Goal: Task Accomplishment & Management: Manage account settings

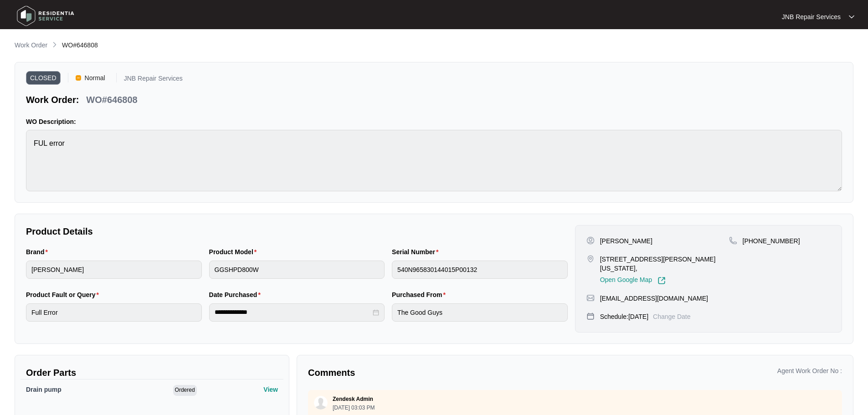
click at [52, 8] on img at bounding box center [46, 15] width 64 height 27
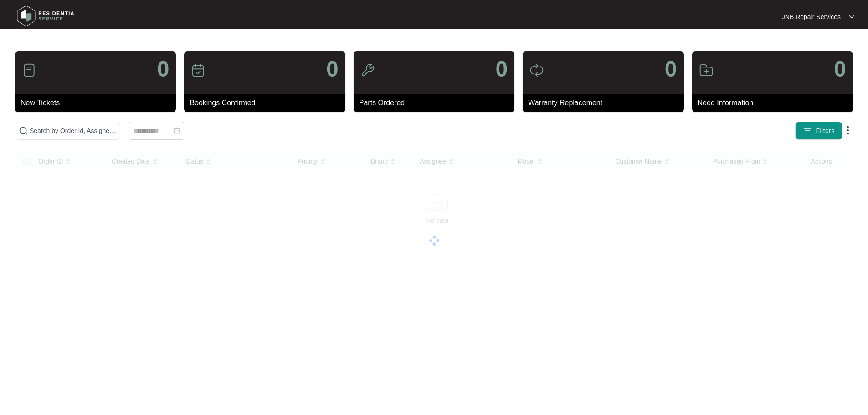
click at [52, 8] on img at bounding box center [46, 15] width 64 height 27
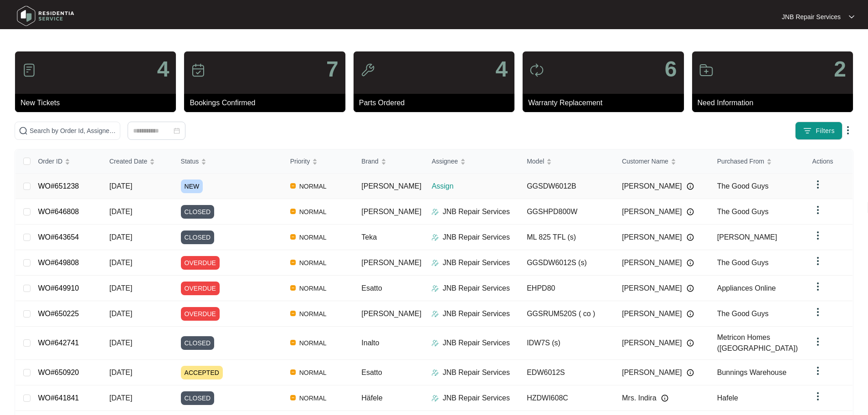
click at [247, 188] on div "NEW" at bounding box center [232, 187] width 102 height 14
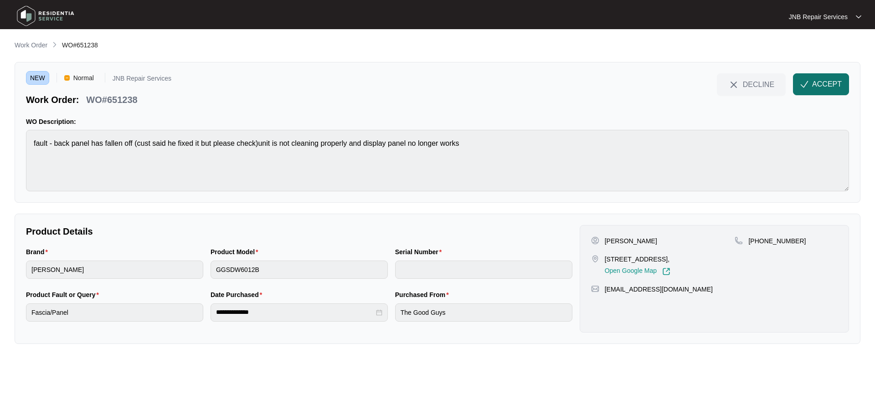
click at [833, 80] on span "ACCEPT" at bounding box center [827, 84] width 30 height 11
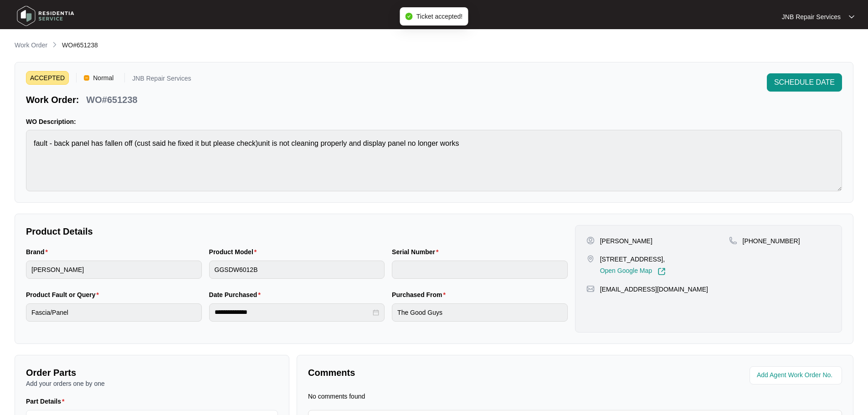
click at [600, 240] on p "[PERSON_NAME]" at bounding box center [626, 241] width 52 height 9
drag, startPoint x: 600, startPoint y: 240, endPoint x: 631, endPoint y: 241, distance: 30.5
click at [631, 241] on p "[PERSON_NAME]" at bounding box center [626, 241] width 52 height 9
copy p "[PERSON_NAME]"
drag, startPoint x: 601, startPoint y: 259, endPoint x: 713, endPoint y: 263, distance: 111.7
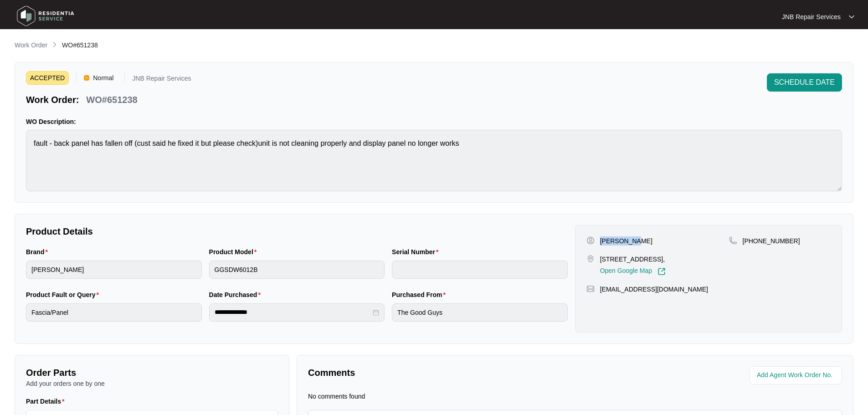
click at [666, 263] on p "[STREET_ADDRESS]," at bounding box center [633, 259] width 66 height 9
copy p "[STREET_ADDRESS],"
drag, startPoint x: 752, startPoint y: 241, endPoint x: 806, endPoint y: 240, distance: 53.8
click at [806, 240] on div "[PHONE_NUMBER]" at bounding box center [780, 241] width 102 height 9
copy p "476014447"
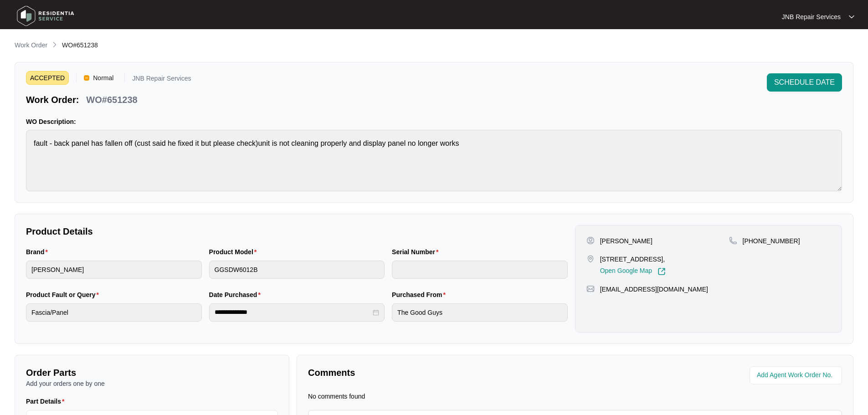
click at [519, 87] on div "ACCEPTED Normal JNB Repair Services Work Order: WO#651238 SCHEDULE DATE" at bounding box center [434, 89] width 816 height 33
